Goal: Task Accomplishment & Management: Use online tool/utility

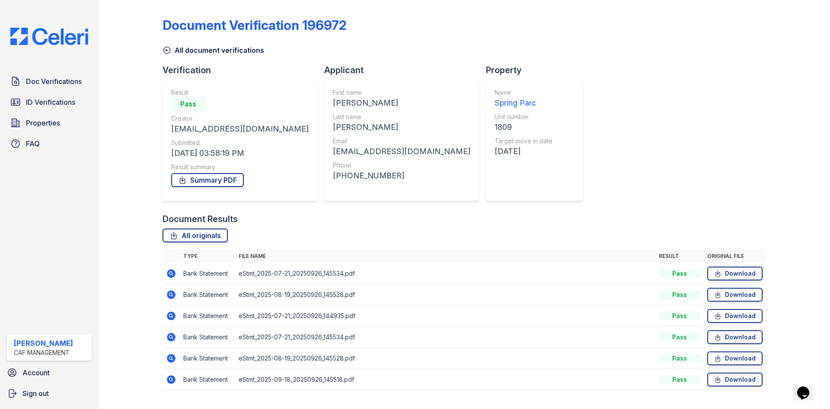
scroll to position [126, 0]
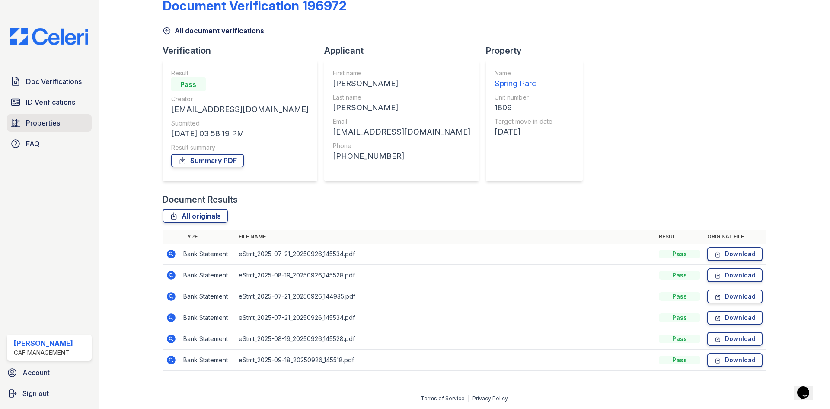
click at [58, 128] on span "Properties" at bounding box center [43, 123] width 34 height 10
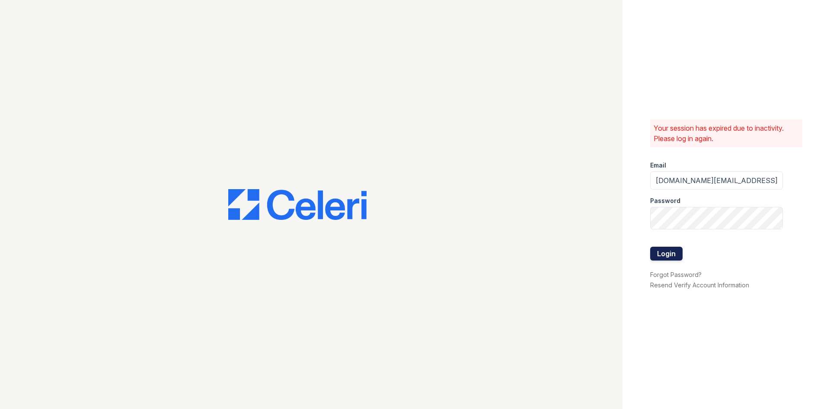
click at [682, 260] on button "Login" at bounding box center [666, 254] width 32 height 14
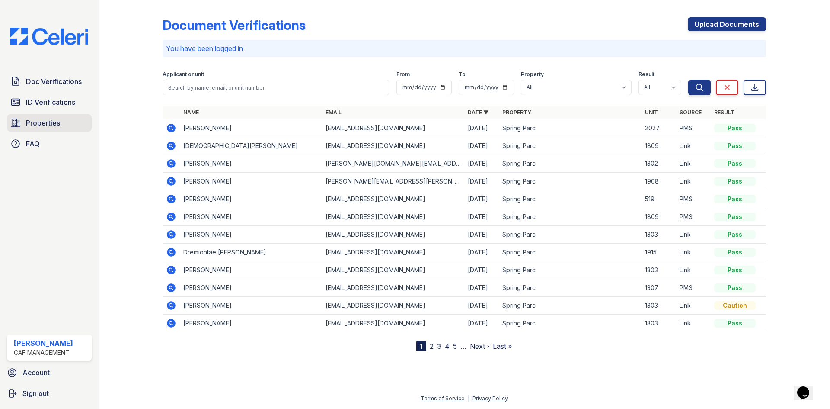
click at [60, 128] on span "Properties" at bounding box center [43, 123] width 34 height 10
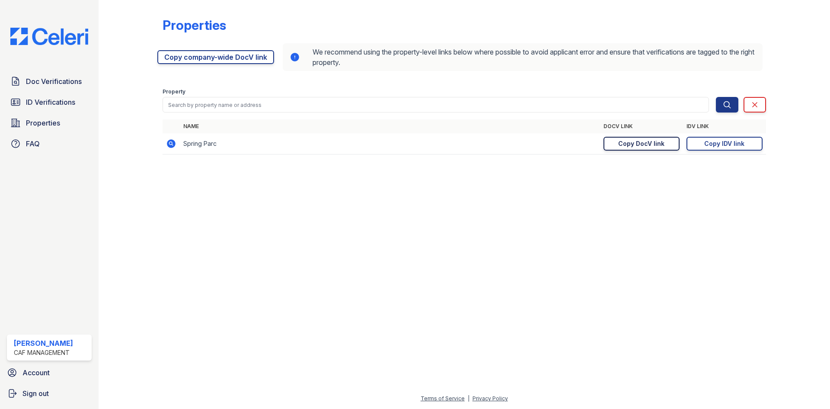
click at [611, 151] on link "Copy DocV link Copy link" at bounding box center [642, 144] width 76 height 14
click at [711, 151] on link "Copy IDV link Copy link" at bounding box center [725, 144] width 76 height 14
